Goal: Check status

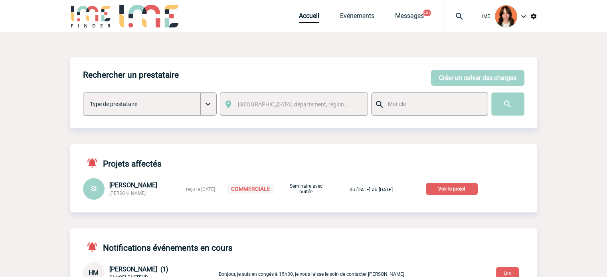
click at [456, 16] on img at bounding box center [459, 17] width 29 height 10
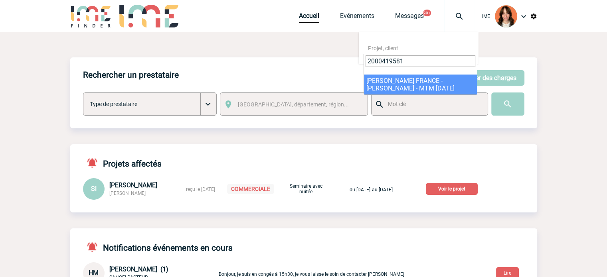
type input "2000419581"
select select "19082"
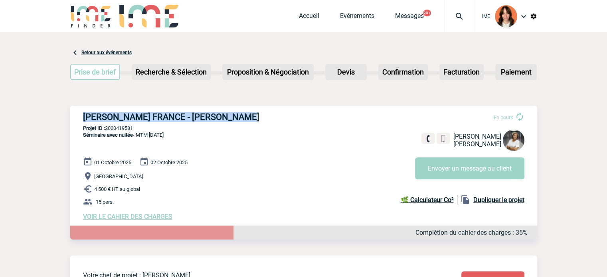
drag, startPoint x: 83, startPoint y: 114, endPoint x: 275, endPoint y: 113, distance: 192.4
click at [275, 113] on h3 "[PERSON_NAME] FRANCE - [PERSON_NAME]" at bounding box center [202, 117] width 239 height 10
copy h3 "[PERSON_NAME] FRANCE - [PERSON_NAME]"
click at [125, 127] on p "Projet ID : 2000419581" at bounding box center [303, 128] width 467 height 6
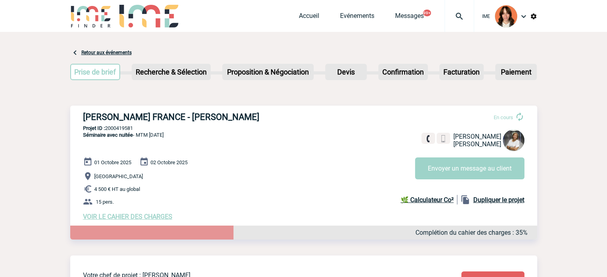
click at [125, 127] on p "Projet ID : 2000419581" at bounding box center [303, 128] width 467 height 6
copy p "2000419581"
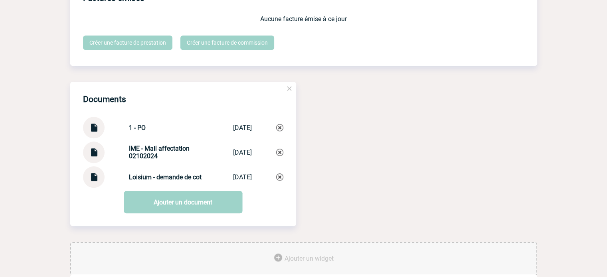
scroll to position [868, 0]
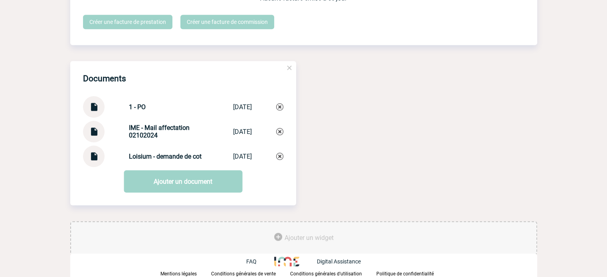
click at [94, 107] on img at bounding box center [94, 104] width 10 height 16
